Goal: Task Accomplishment & Management: Complete application form

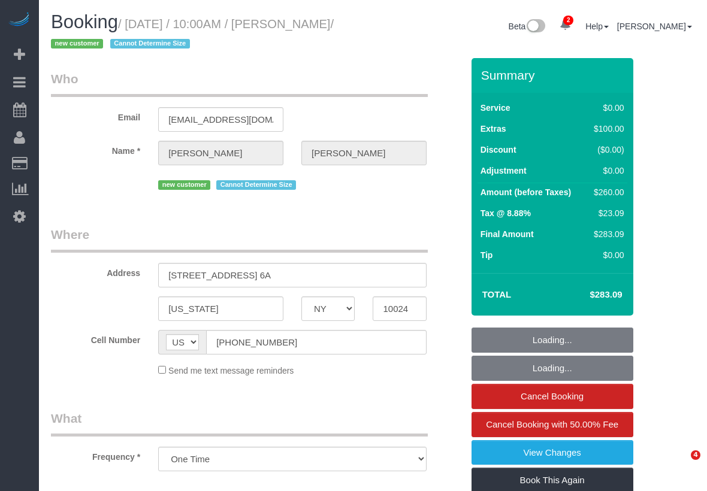
select select "NY"
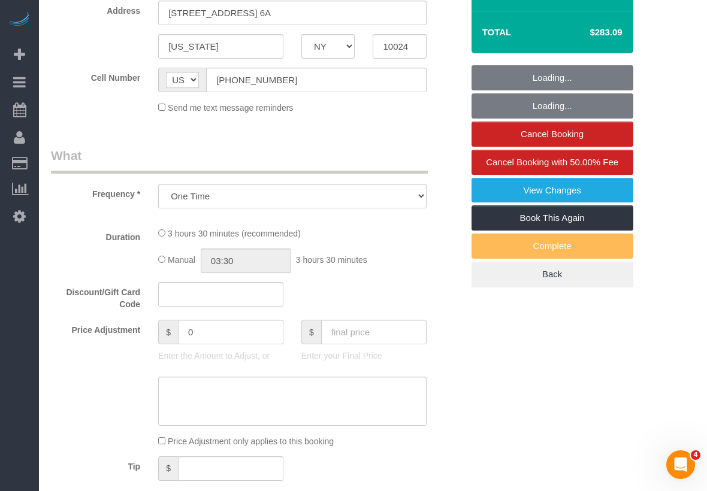
select select "number:89"
select select "number:90"
select select "number:15"
select select "number:5"
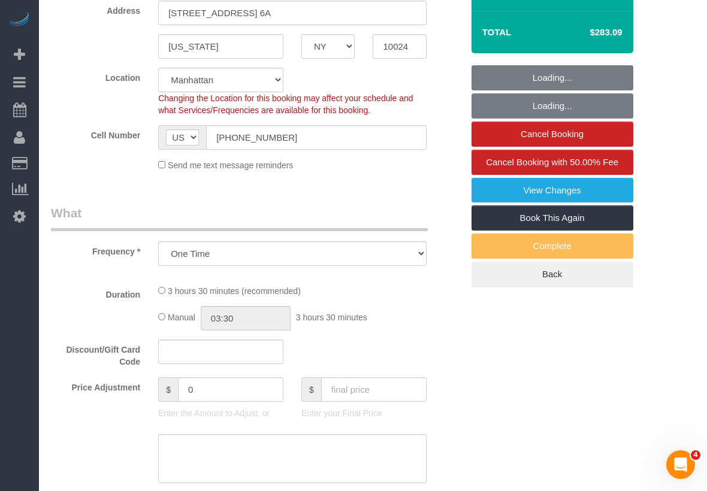
select select "string:stripe-pm_1RziHw4VGloSiKo7xH7VoZ7f"
select select "1"
select select "spot1"
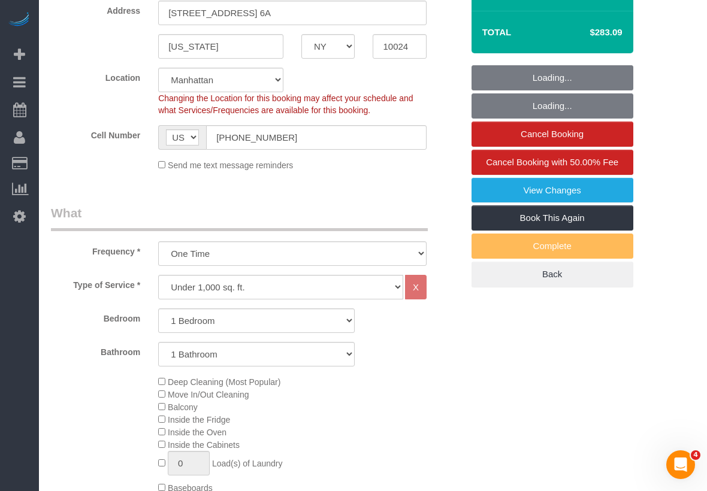
select select "object:941"
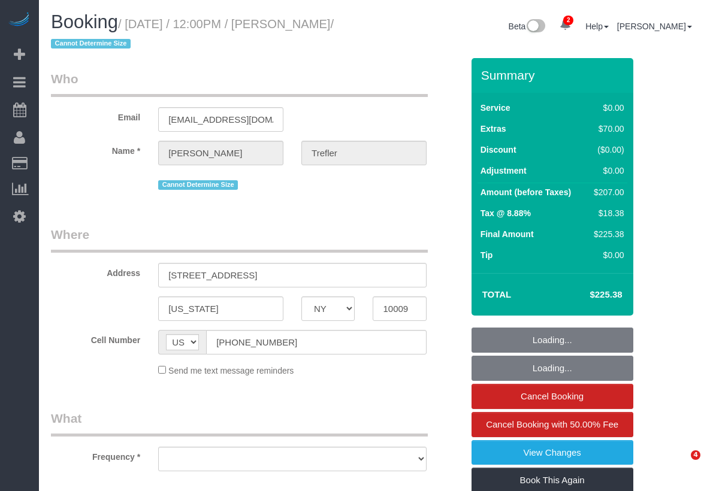
select select "NY"
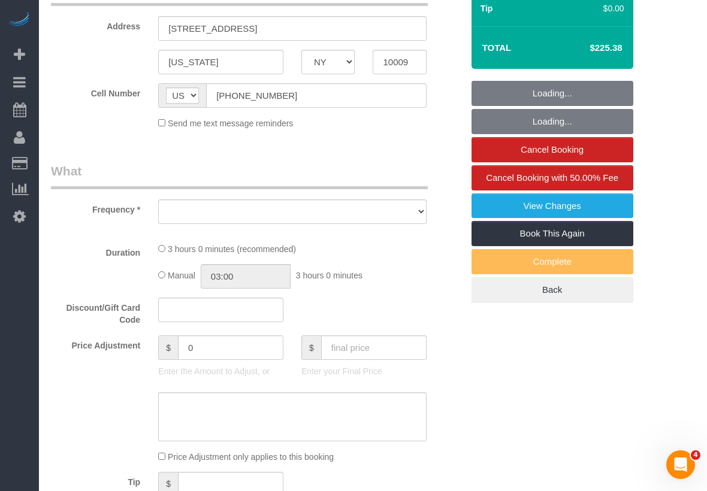
select select "object:642"
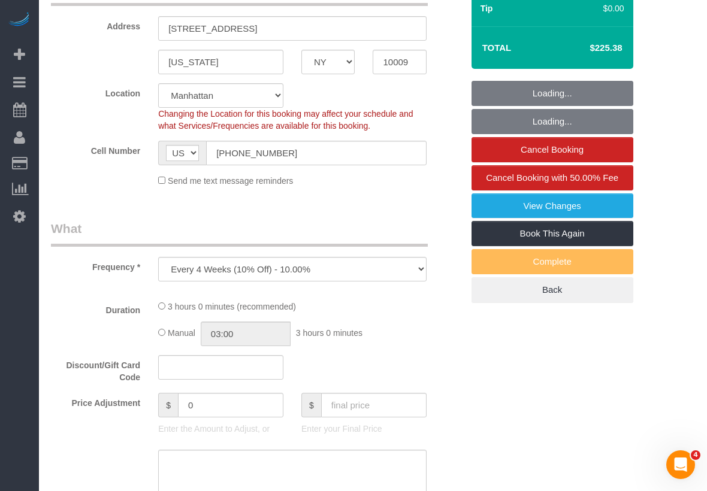
select select "string:stripe-pm_1RSkNx4VGloSiKo7CHzMvNuZ"
select select "1"
select select "number:60"
select select "number:90"
select select "number:15"
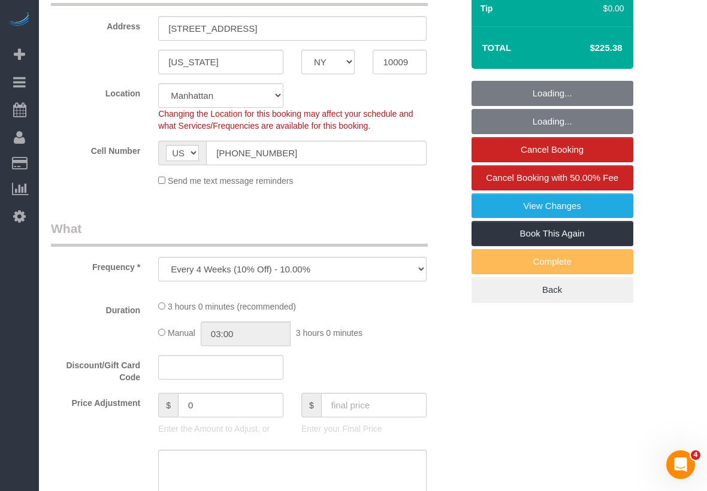
select select "number:5"
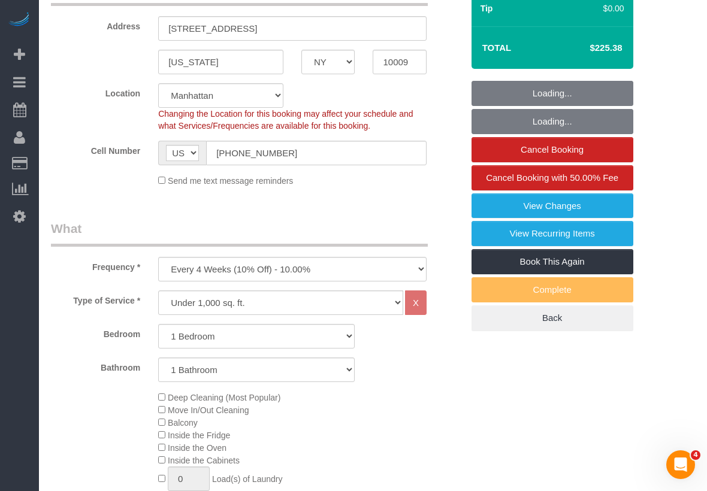
select select "spot1"
select select "1"
select select "object:1319"
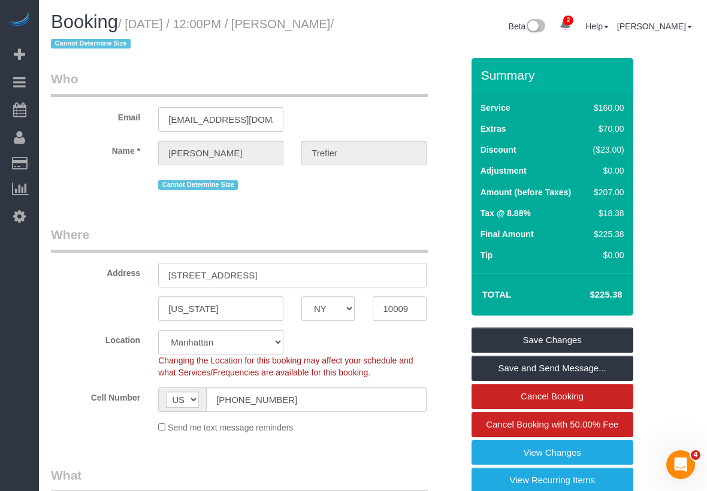
drag, startPoint x: 165, startPoint y: 275, endPoint x: 303, endPoint y: 274, distance: 138.4
drag, startPoint x: 385, startPoint y: 309, endPoint x: 419, endPoint y: 307, distance: 34.2
click at [419, 307] on input "10009" at bounding box center [399, 309] width 53 height 25
